Goal: Transaction & Acquisition: Purchase product/service

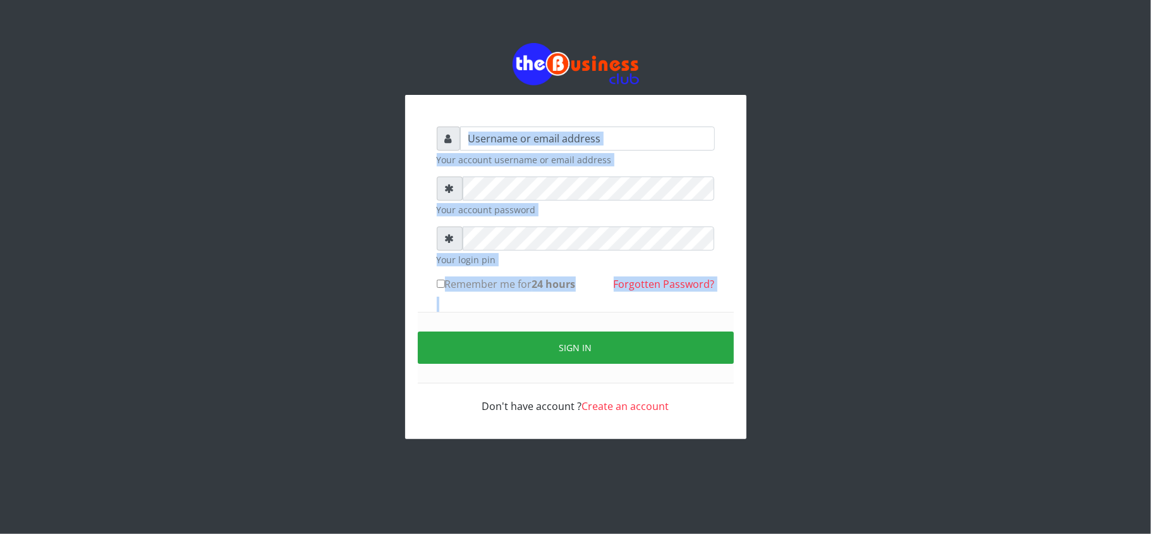
drag, startPoint x: 0, startPoint y: 0, endPoint x: 640, endPoint y: 72, distance: 644.4
click at [640, 72] on div "Your account username or email address Your account password Your login pin Rem…" at bounding box center [576, 240] width 721 height 481
click at [549, 149] on input "text" at bounding box center [587, 138] width 255 height 24
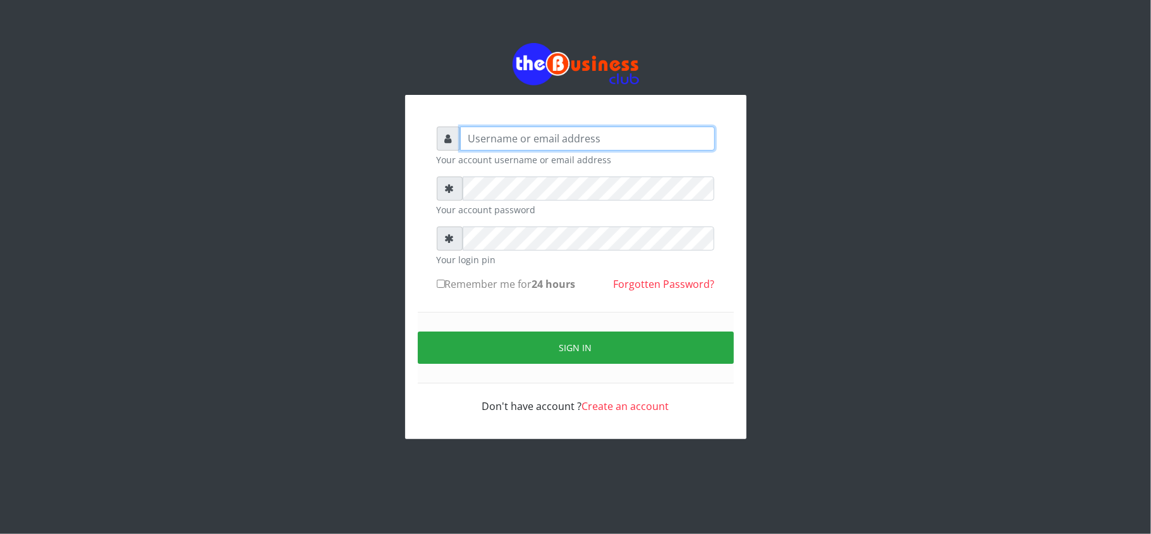
click at [520, 129] on input "text" at bounding box center [587, 138] width 255 height 24
type input "3"
click at [506, 131] on input "3" at bounding box center [587, 138] width 255 height 24
click at [504, 142] on input "3" at bounding box center [587, 138] width 255 height 24
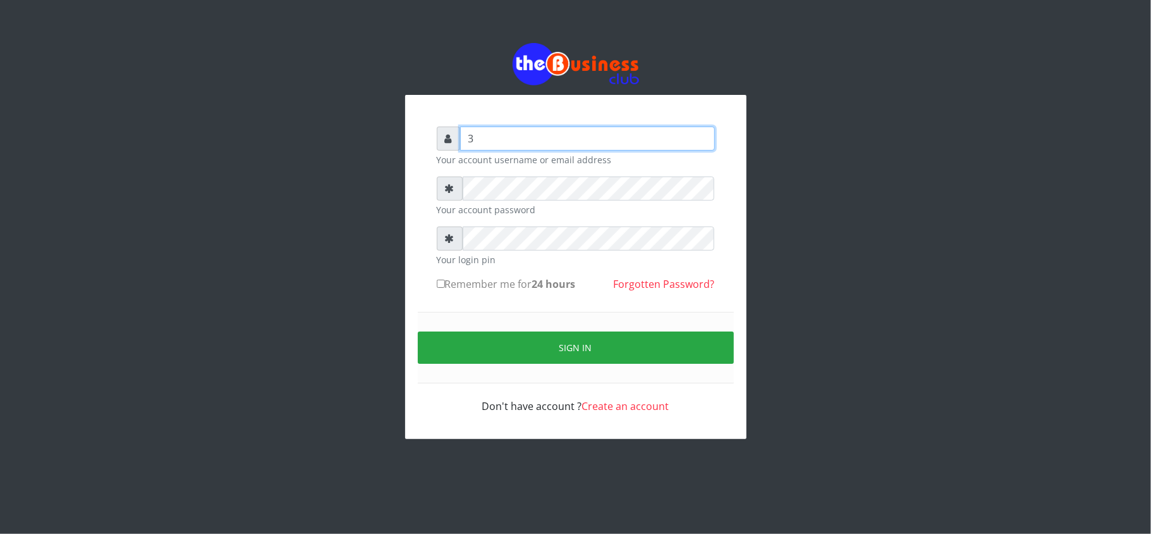
click at [504, 142] on input "3" at bounding box center [587, 138] width 255 height 24
drag, startPoint x: 504, startPoint y: 142, endPoint x: 468, endPoint y: 140, distance: 36.1
click at [468, 140] on input "3" at bounding box center [587, 138] width 255 height 24
type input "kennyclassy"
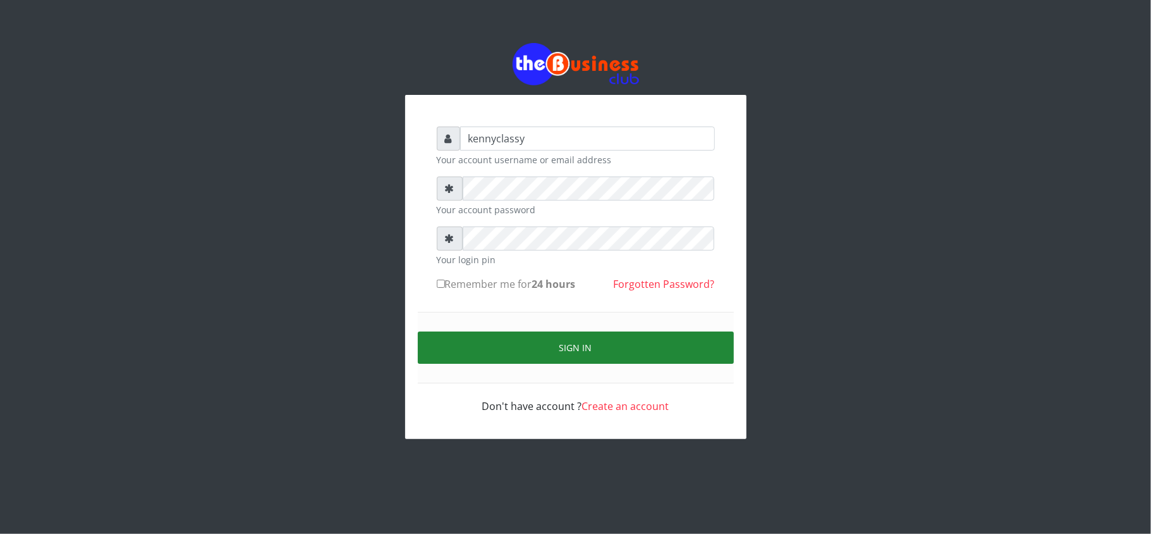
click at [563, 350] on button "Sign in" at bounding box center [576, 347] width 316 height 32
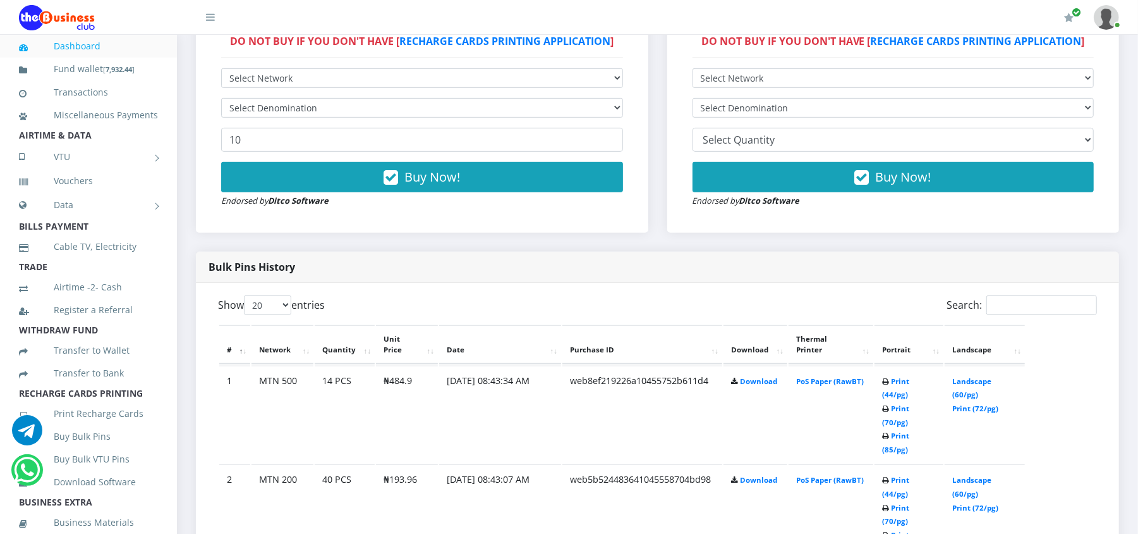
scroll to position [449, 0]
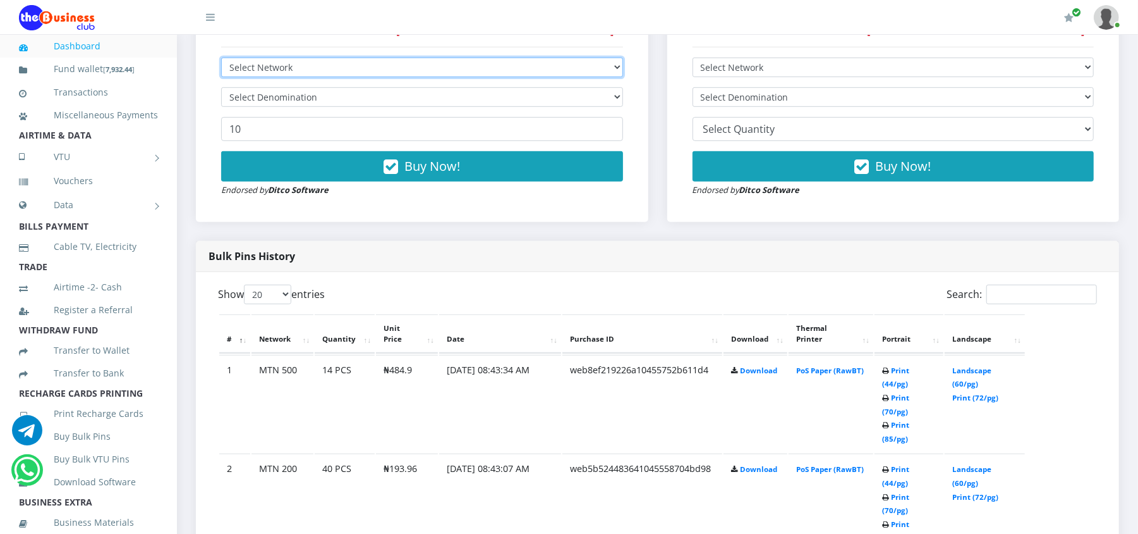
click at [610, 66] on select "Select Network MTN Globacom 9Mobile Airtel" at bounding box center [422, 68] width 402 height 20
select select "MTN"
click at [221, 58] on select "Select Network MTN Globacom 9Mobile Airtel" at bounding box center [422, 68] width 402 height 20
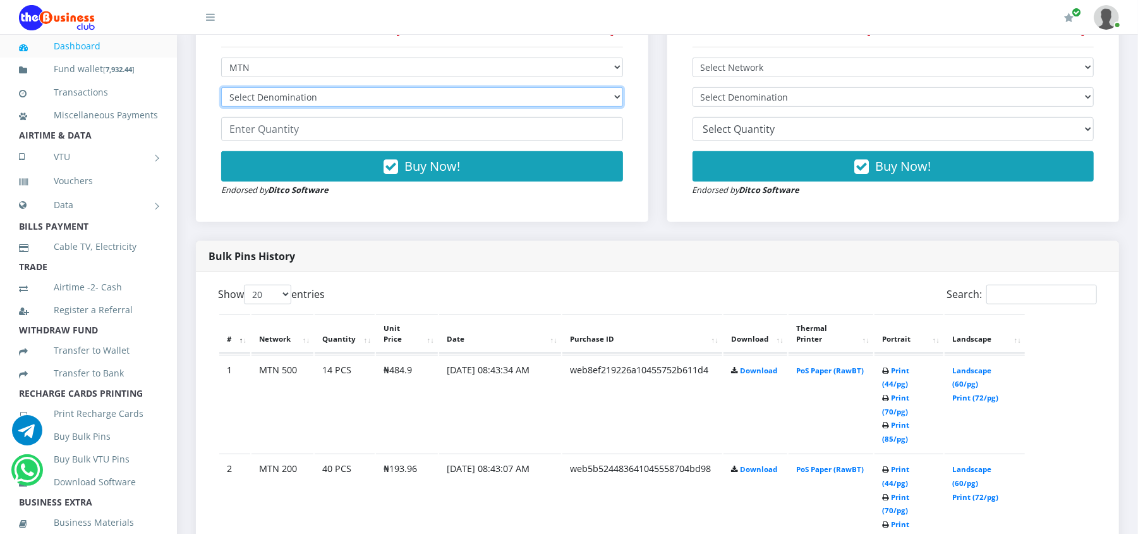
click at [496, 102] on select "Select Denomination MTN NGN100 - ₦96.98 MTN NGN200 - ₦193.96 MTN NGN400 - ₦387.…" at bounding box center [422, 97] width 402 height 20
select select "96.98-100"
click at [221, 87] on select "Select Denomination MTN NGN100 - ₦96.98 MTN NGN200 - ₦193.96 MTN NGN400 - ₦387.…" at bounding box center [422, 97] width 402 height 20
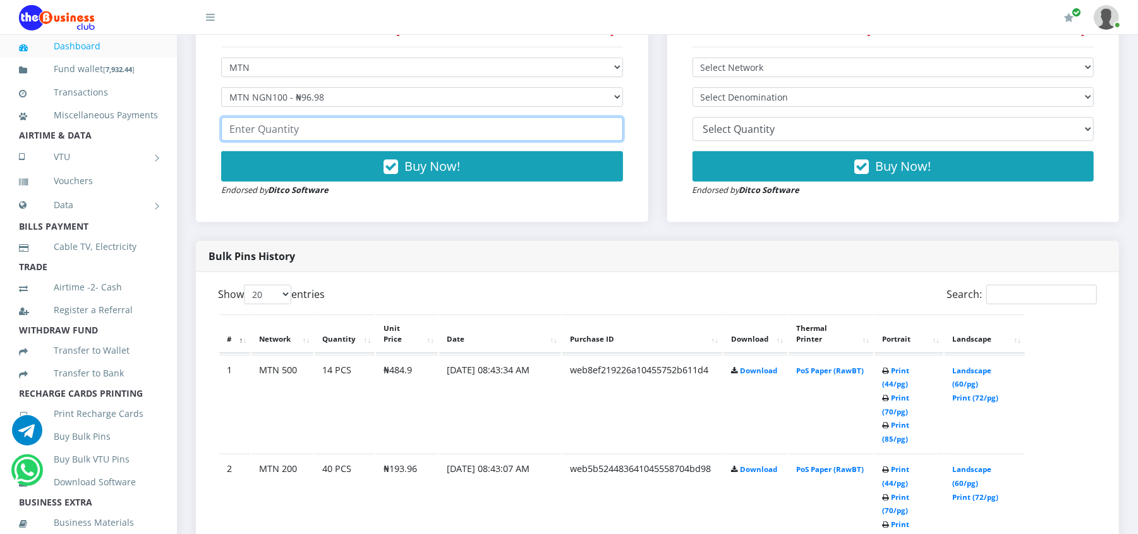
click at [448, 125] on input "number" at bounding box center [422, 129] width 402 height 24
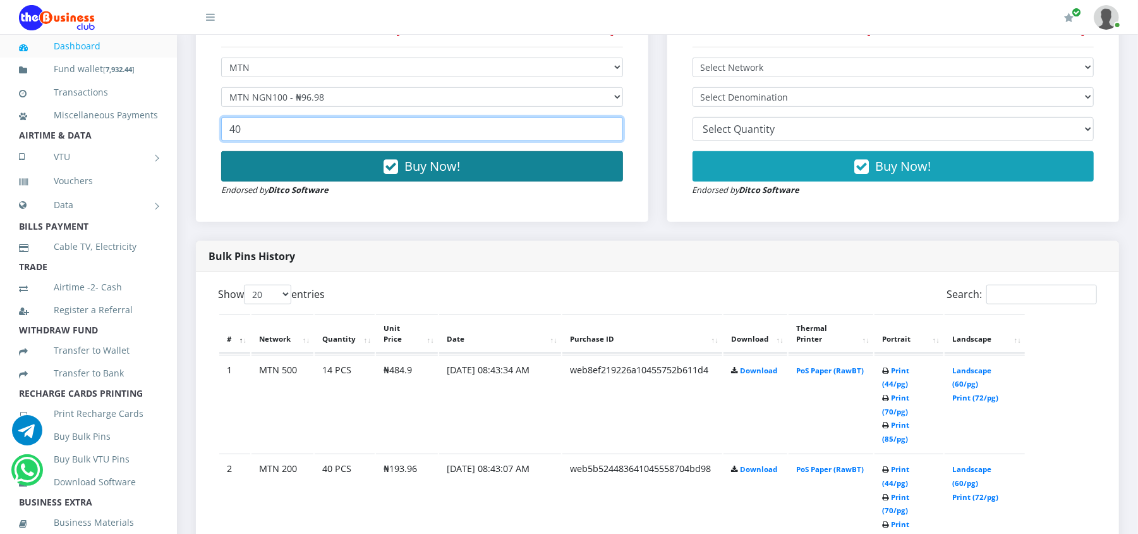
type input "40"
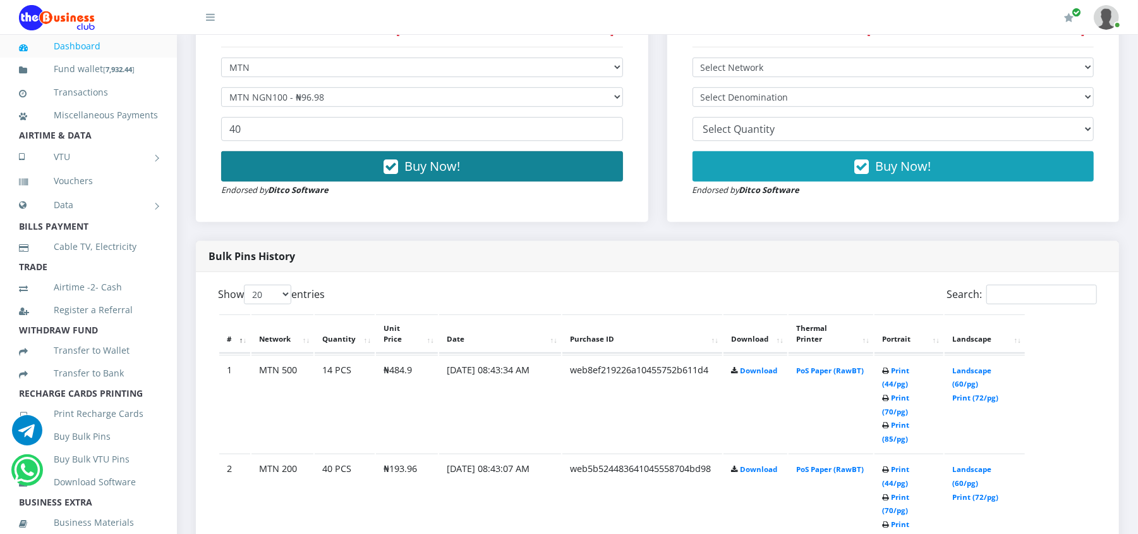
click at [448, 171] on span "Buy Now!" at bounding box center [433, 165] width 56 height 17
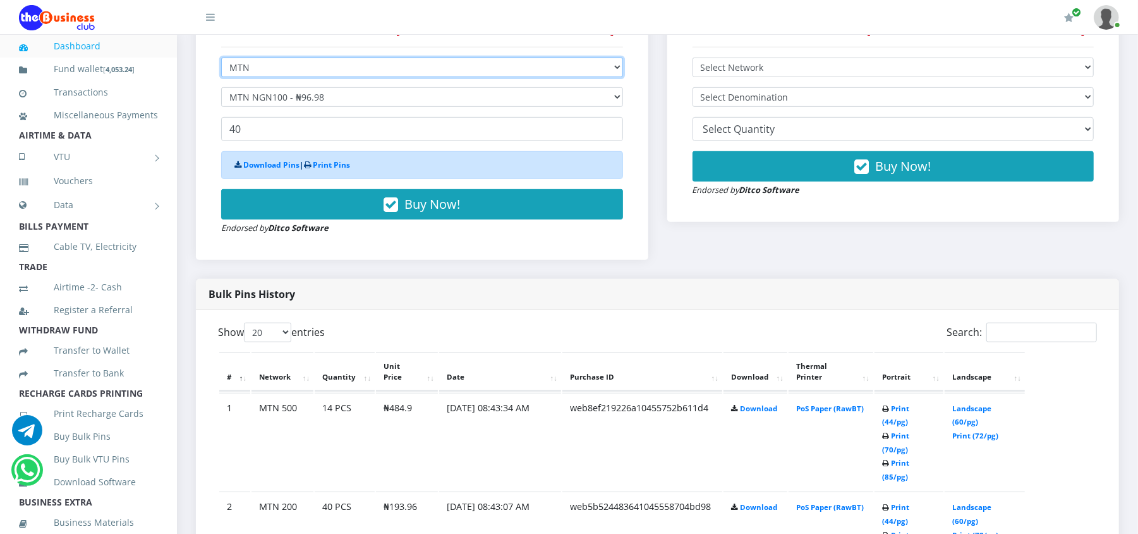
click at [288, 73] on select "Select Network MTN Globacom 9Mobile Airtel" at bounding box center [422, 68] width 402 height 20
select select "Airtel"
click at [221, 58] on select "Select Network MTN Globacom 9Mobile Airtel" at bounding box center [422, 68] width 402 height 20
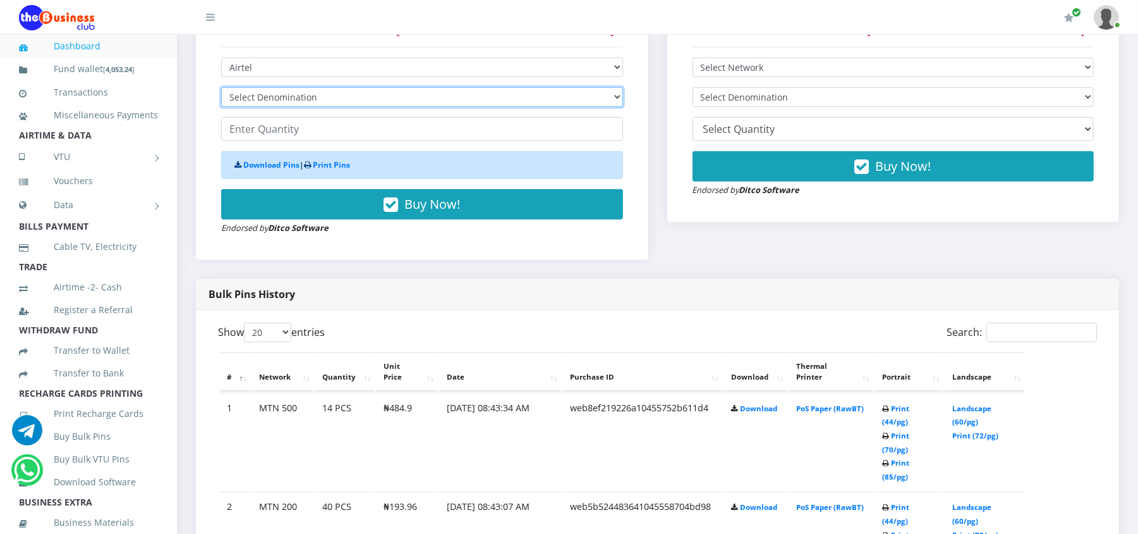
click at [264, 94] on select "Select Denomination Airtel NGN100 - ₦96.37 Airtel NGN200 - ₦192.74 Airtel NGN50…" at bounding box center [422, 97] width 402 height 20
select select "481.85-500"
click at [221, 87] on select "Select Denomination Airtel NGN100 - ₦96.37 Airtel NGN200 - ₦192.74 Airtel NGN50…" at bounding box center [422, 97] width 402 height 20
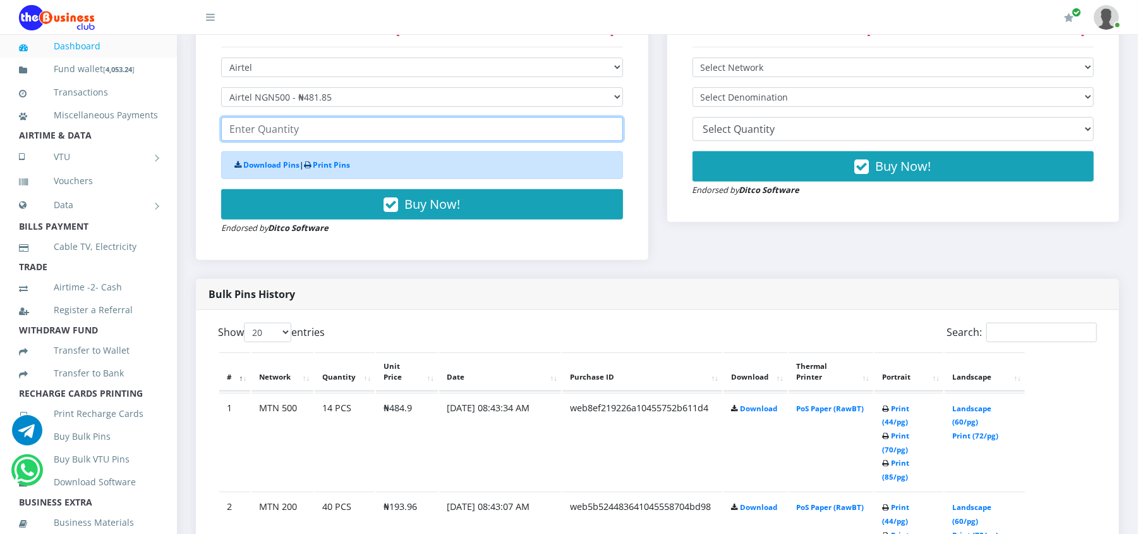
click at [243, 134] on input "number" at bounding box center [422, 129] width 402 height 24
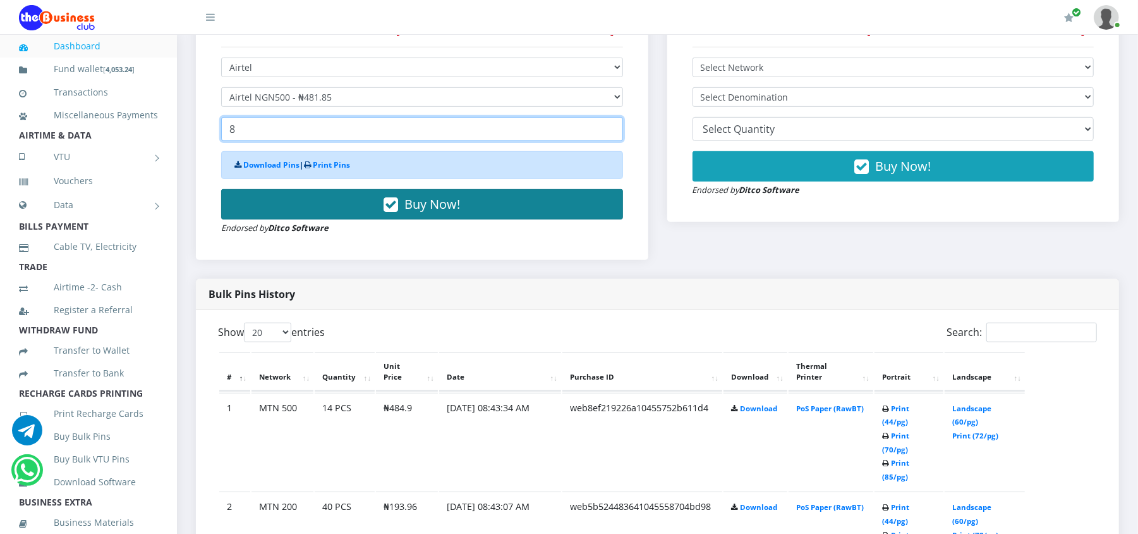
type input "8"
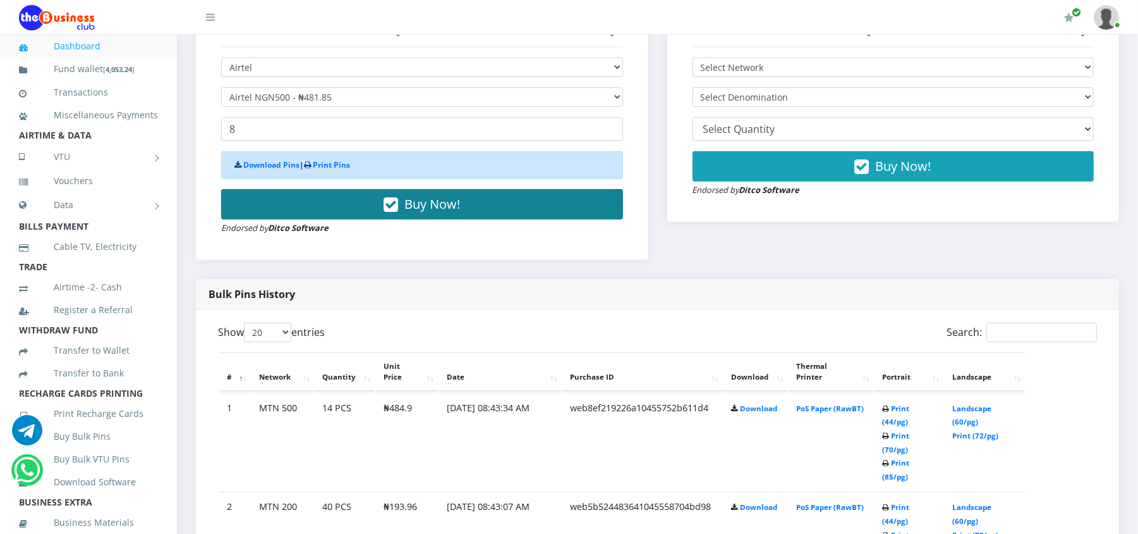
click at [292, 215] on button "Buy Now!" at bounding box center [422, 204] width 402 height 30
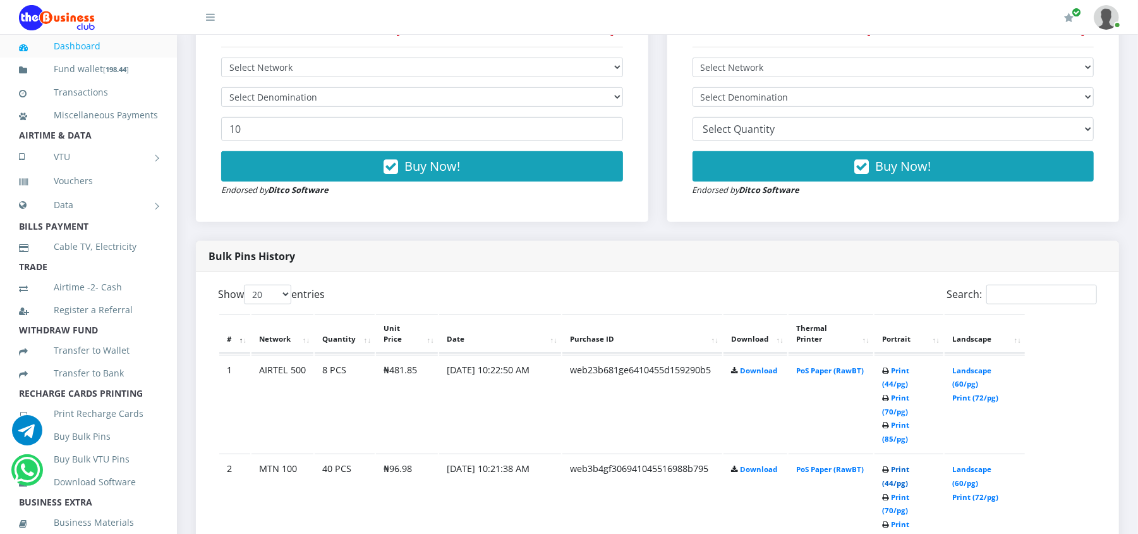
click at [910, 464] on link "Print (44/pg)" at bounding box center [895, 475] width 27 height 23
click at [908, 370] on link "Print (44/pg)" at bounding box center [895, 376] width 27 height 23
